Goal: Task Accomplishment & Management: Use online tool/utility

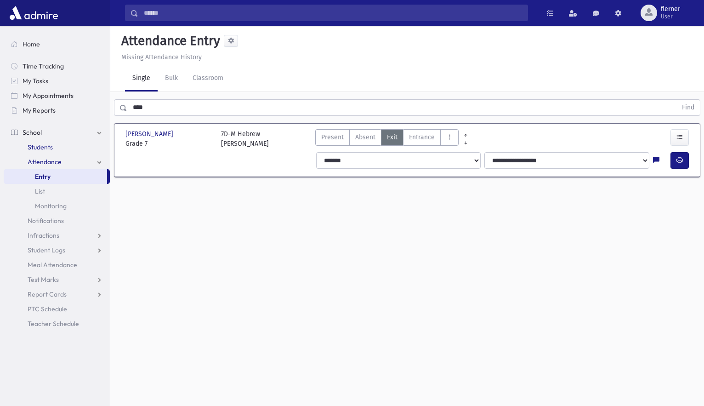
click at [47, 147] on span "Students" at bounding box center [40, 147] width 25 height 8
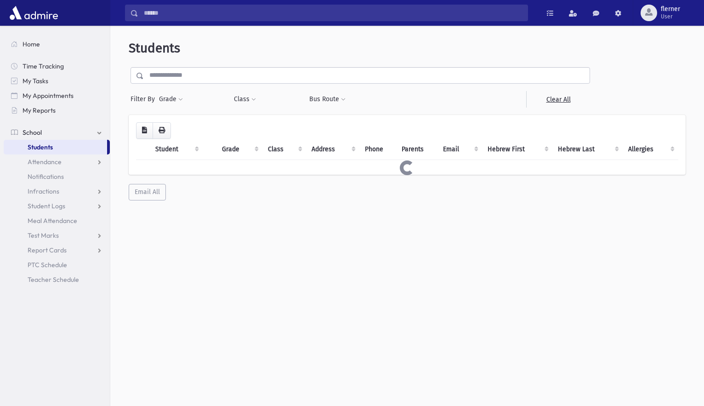
click at [166, 79] on input "text" at bounding box center [367, 75] width 446 height 17
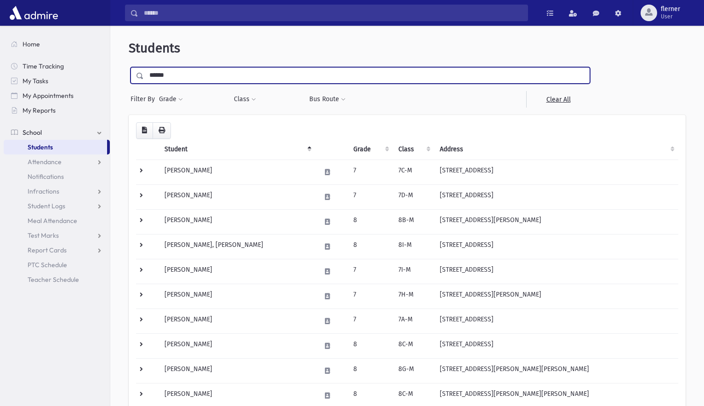
type input "******"
click at [129, 67] on input "submit" at bounding box center [142, 73] width 26 height 12
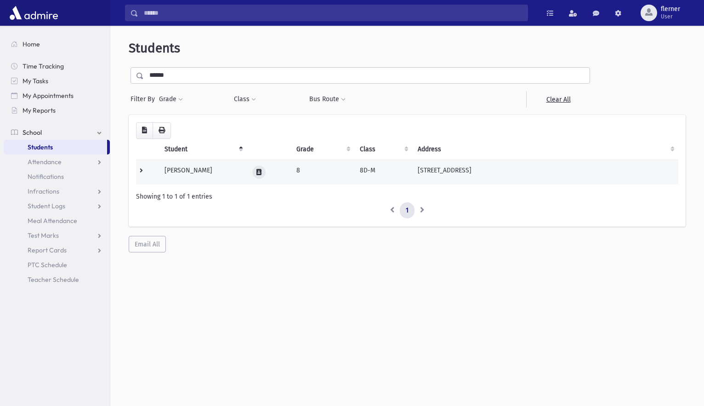
click at [260, 171] on icon at bounding box center [258, 172] width 5 height 6
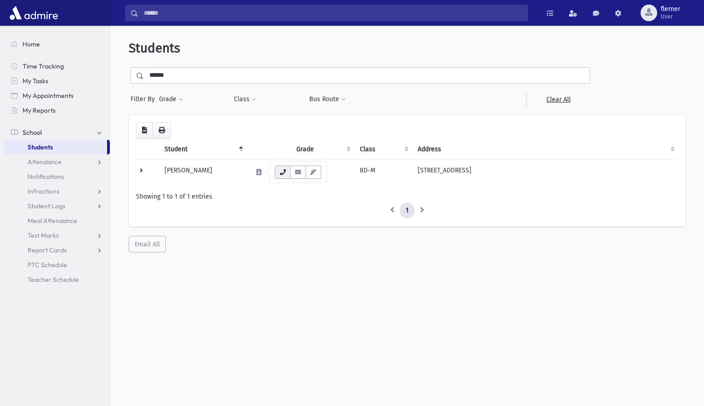
click at [281, 171] on icon "button" at bounding box center [282, 172] width 7 height 6
click at [49, 161] on span "Attendance" at bounding box center [45, 162] width 34 height 8
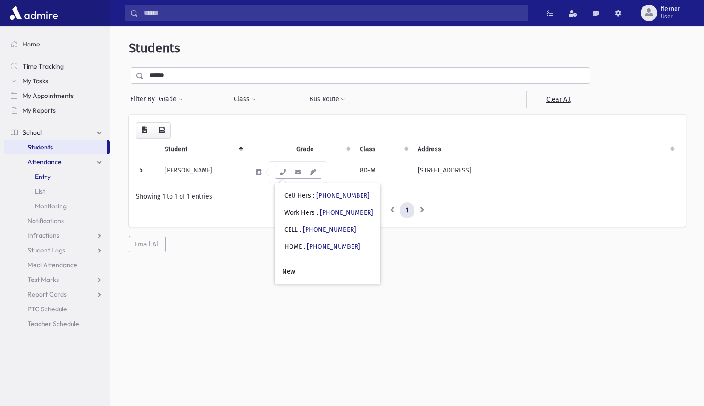
click at [42, 174] on span "Entry" at bounding box center [43, 176] width 16 height 8
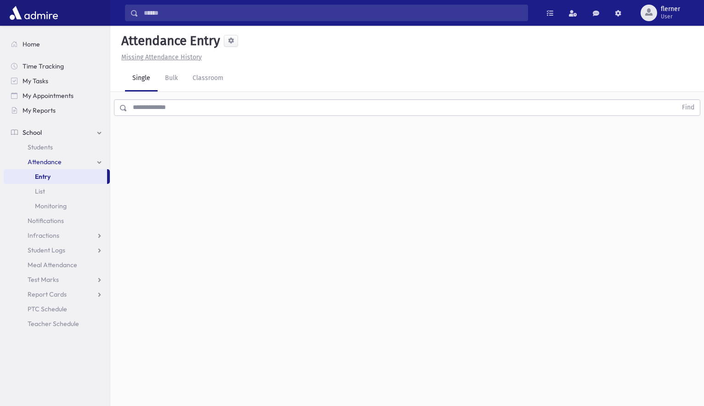
click at [142, 107] on input "text" at bounding box center [401, 107] width 549 height 17
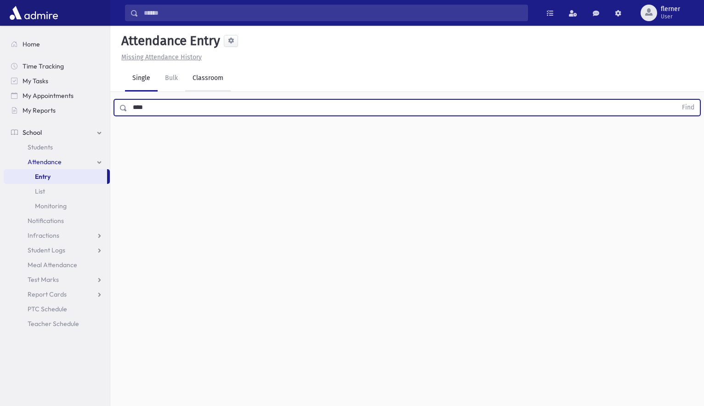
type input "****"
click at [676, 100] on button "Find" at bounding box center [687, 108] width 23 height 16
